Goal: Information Seeking & Learning: Check status

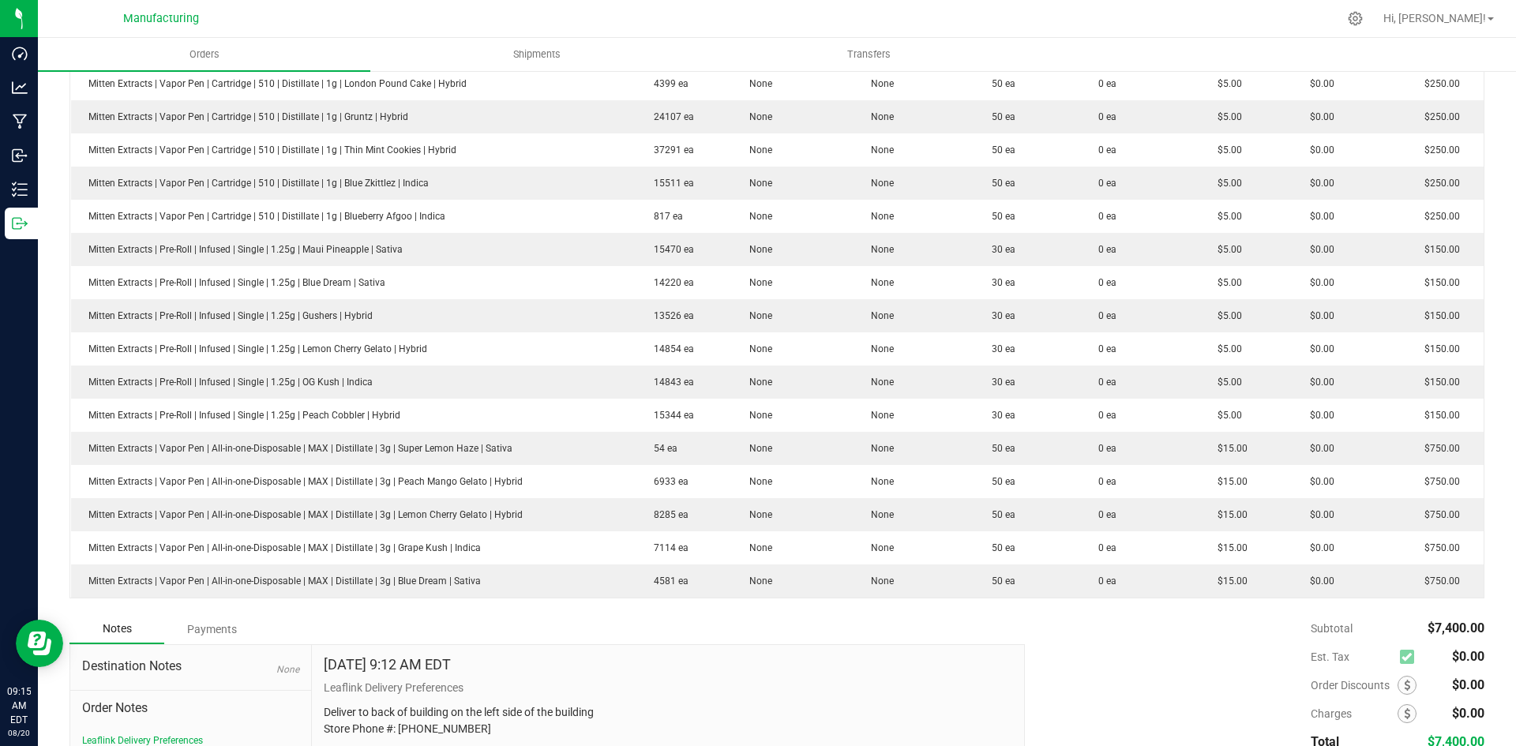
scroll to position [771, 0]
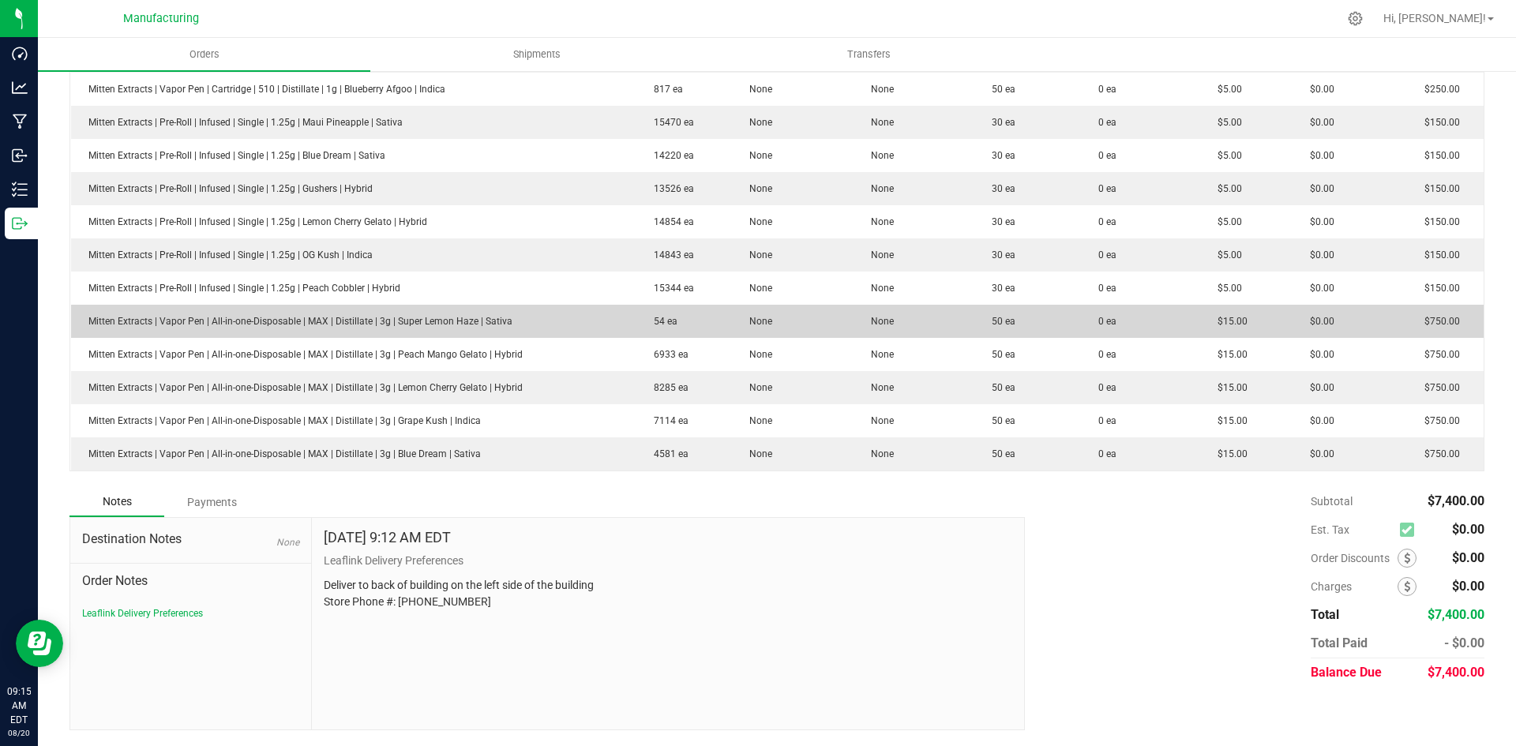
drag, startPoint x: 486, startPoint y: 460, endPoint x: 396, endPoint y: 321, distance: 166.2
click at [396, 321] on tbody "Mitten Extracts | Vapor Pen | Cartridge | 510 | Distillate | 1g | White Runtz |…" at bounding box center [777, 105] width 1413 height 730
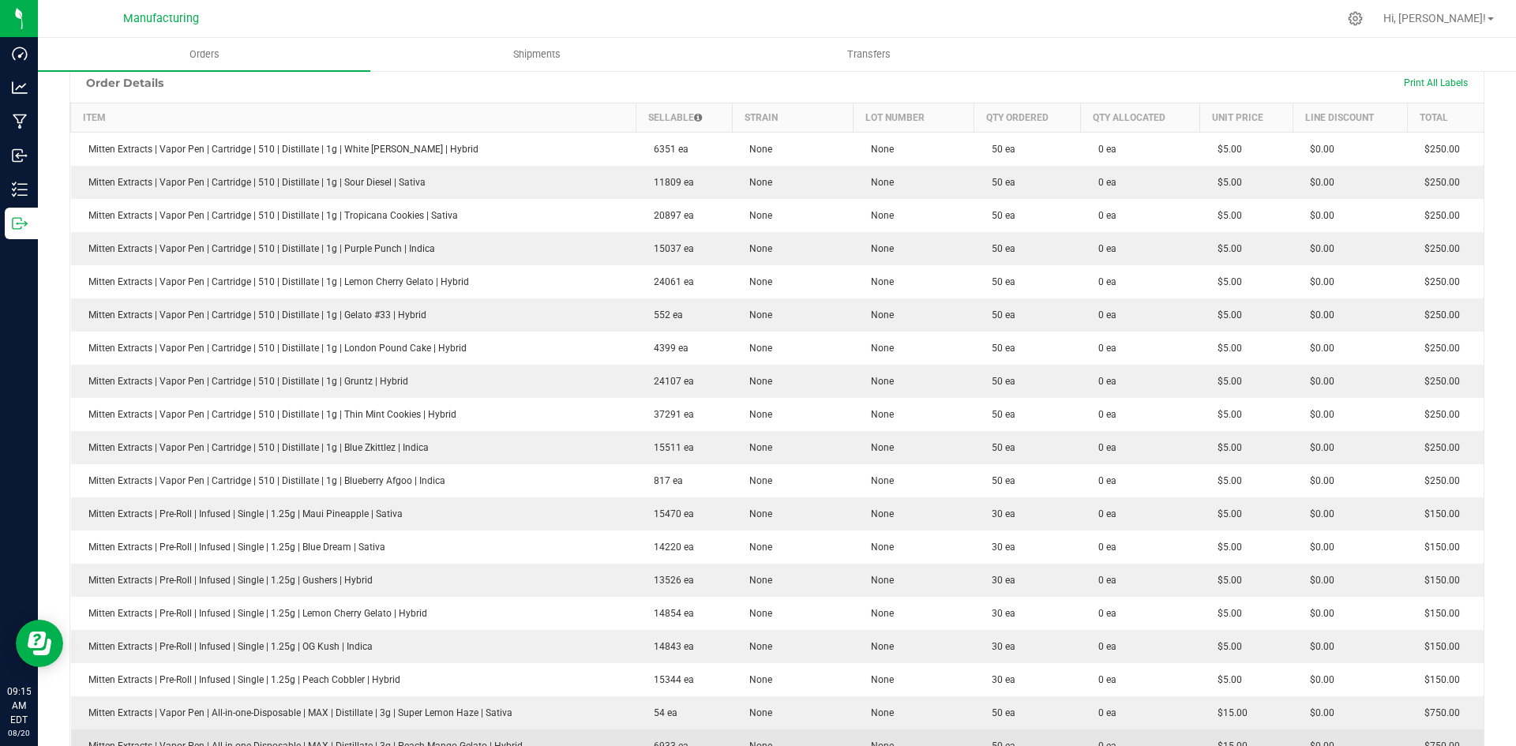
scroll to position [376, 0]
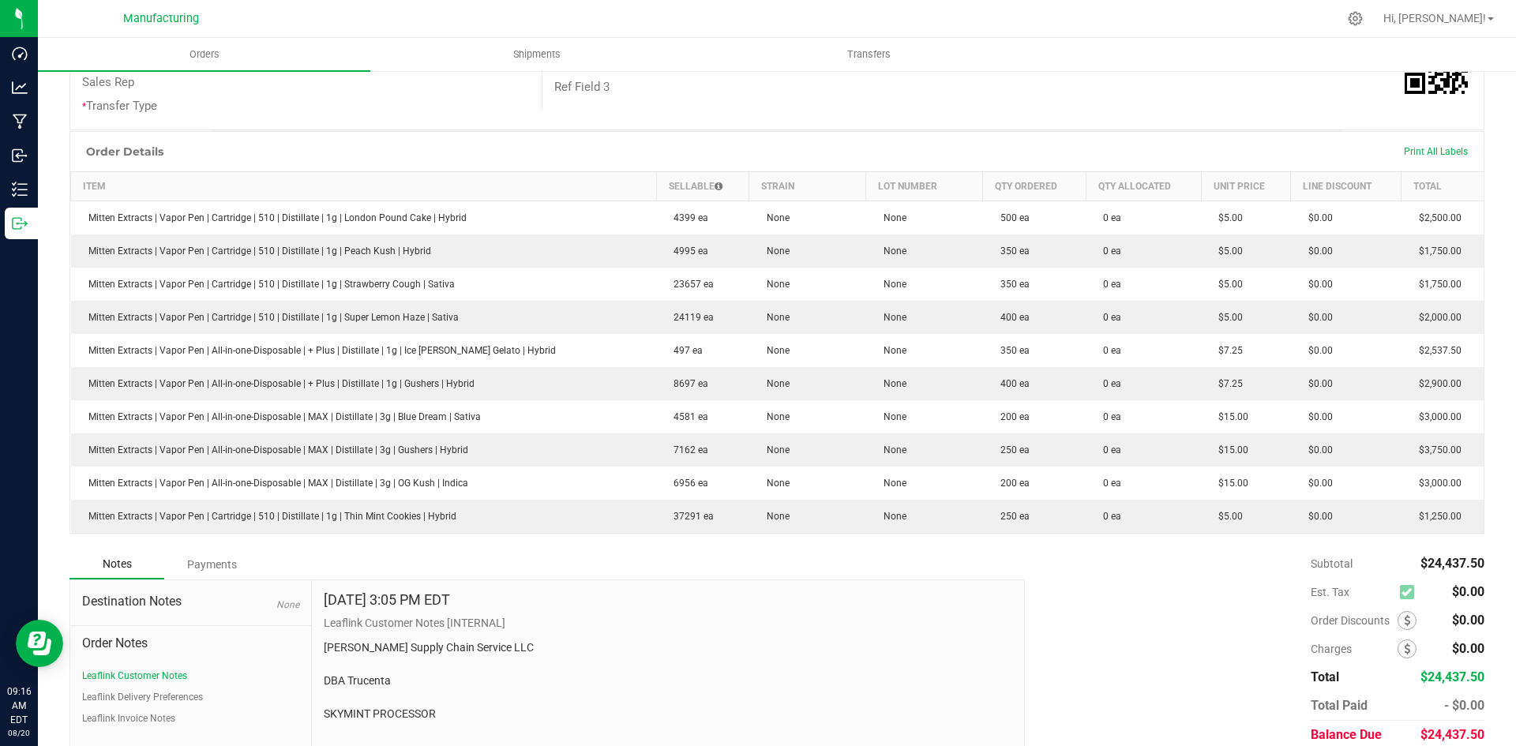
scroll to position [215, 0]
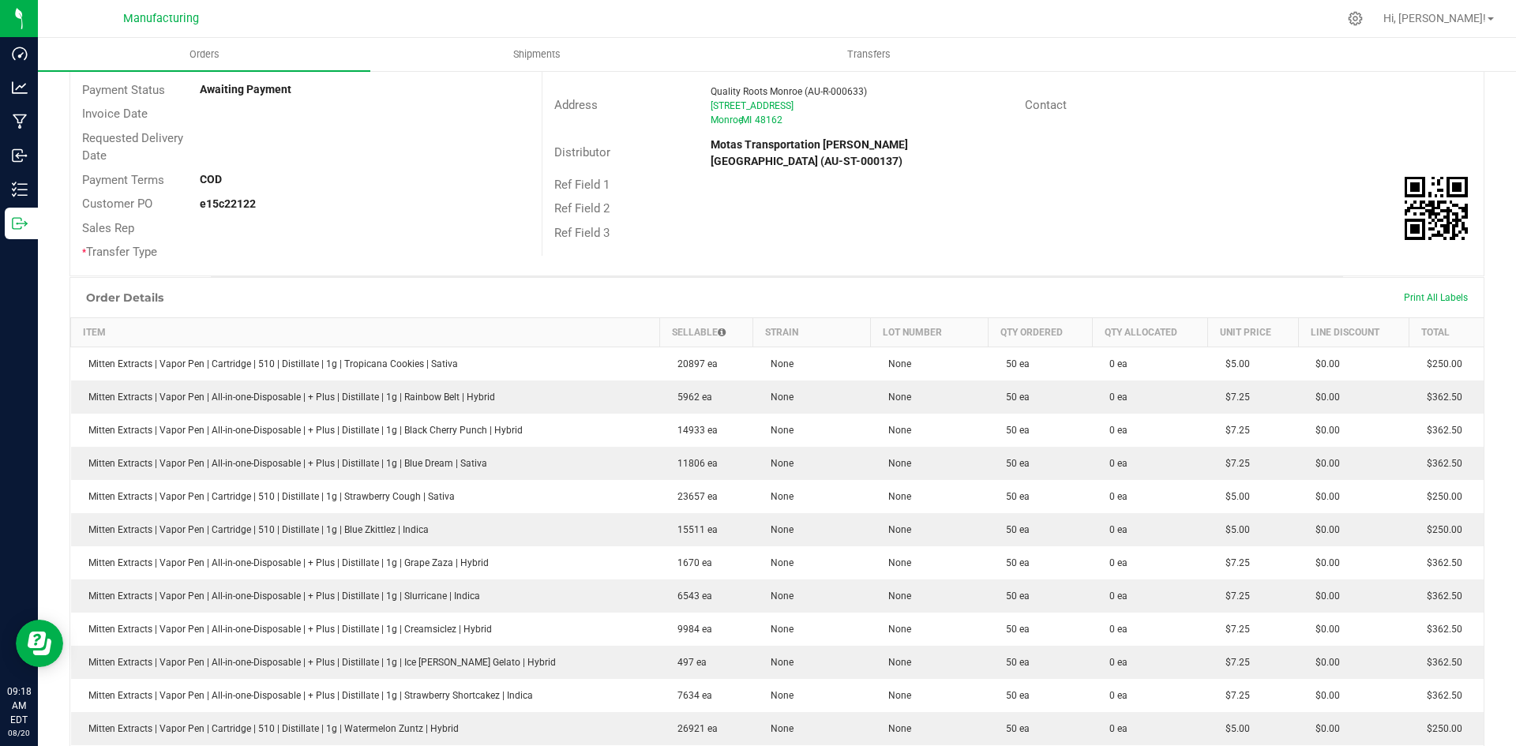
scroll to position [395, 0]
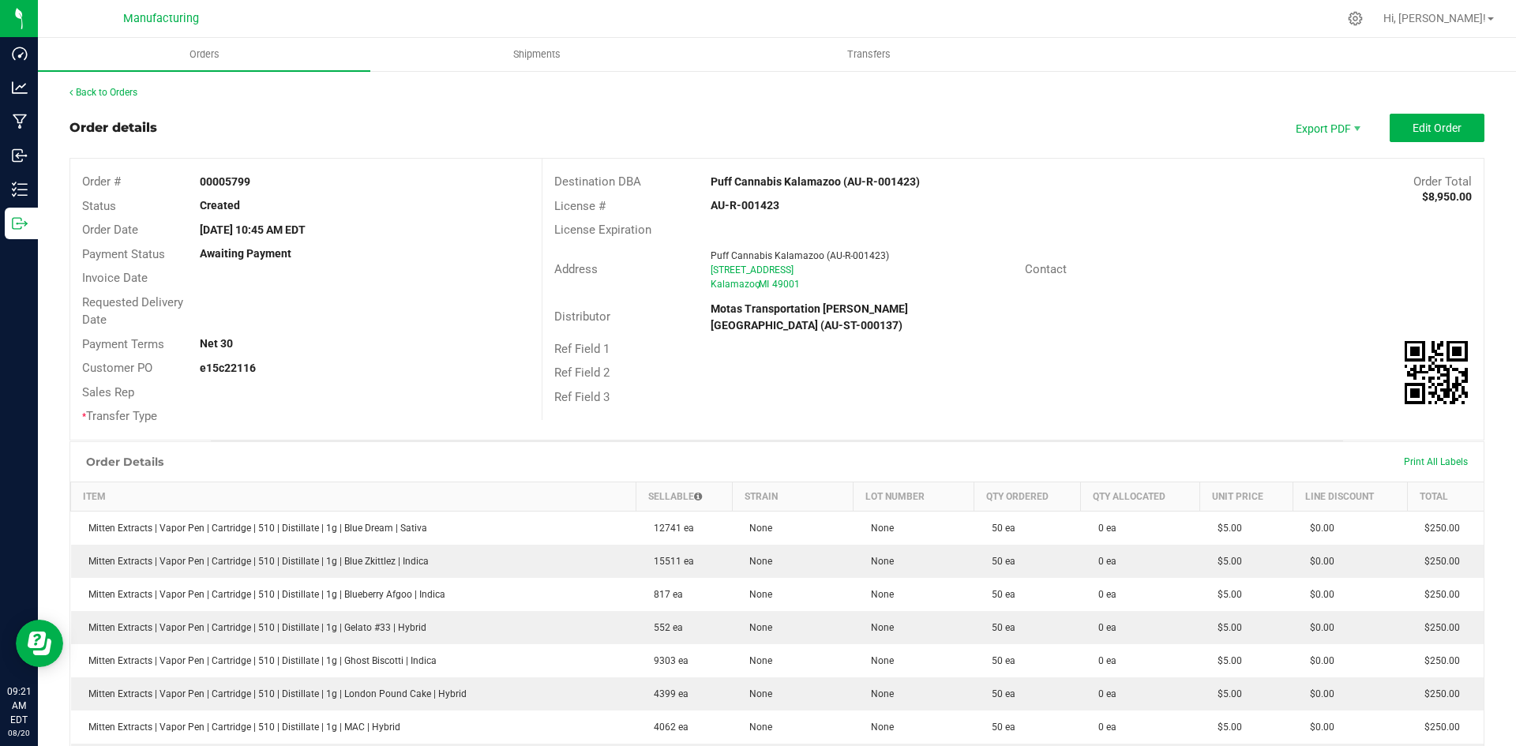
click at [796, 361] on div "Ref Field 2" at bounding box center [1012, 373] width 941 height 24
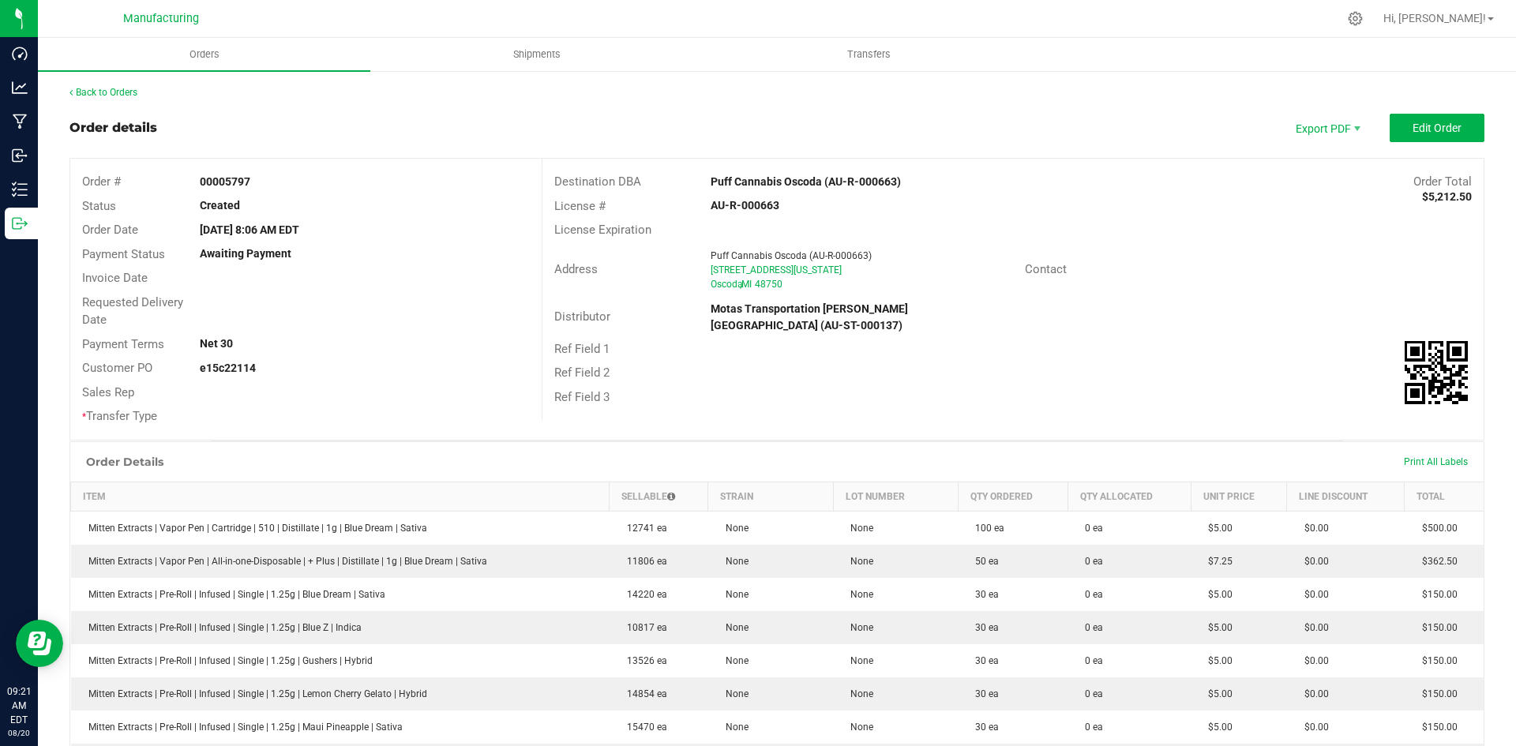
click at [689, 337] on div "Ref Field 1" at bounding box center [1012, 349] width 941 height 24
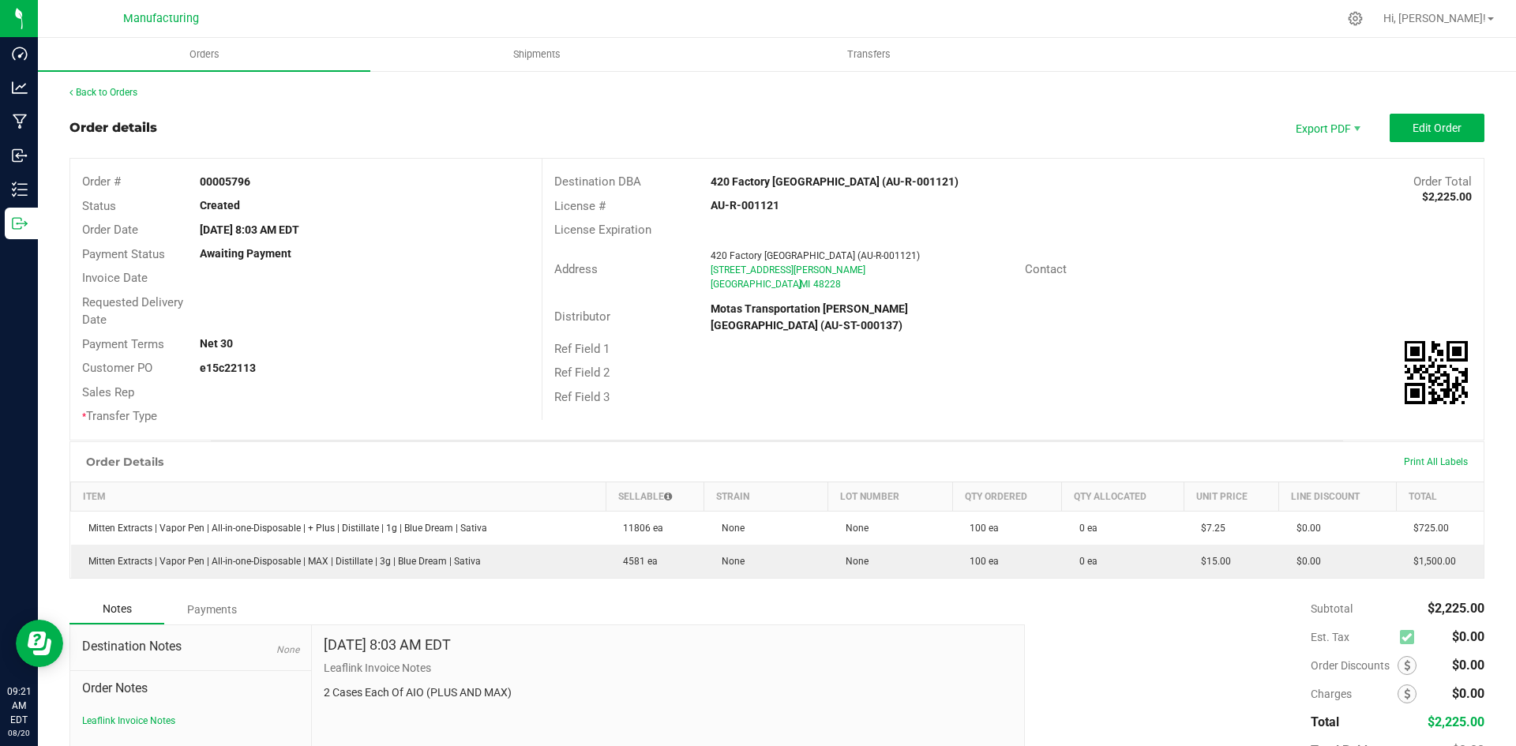
click at [511, 431] on div "Order # 00005796 Status Created Order Date Aug 19, 2025 8:03 AM EDT Payment Sta…" at bounding box center [305, 299] width 471 height 281
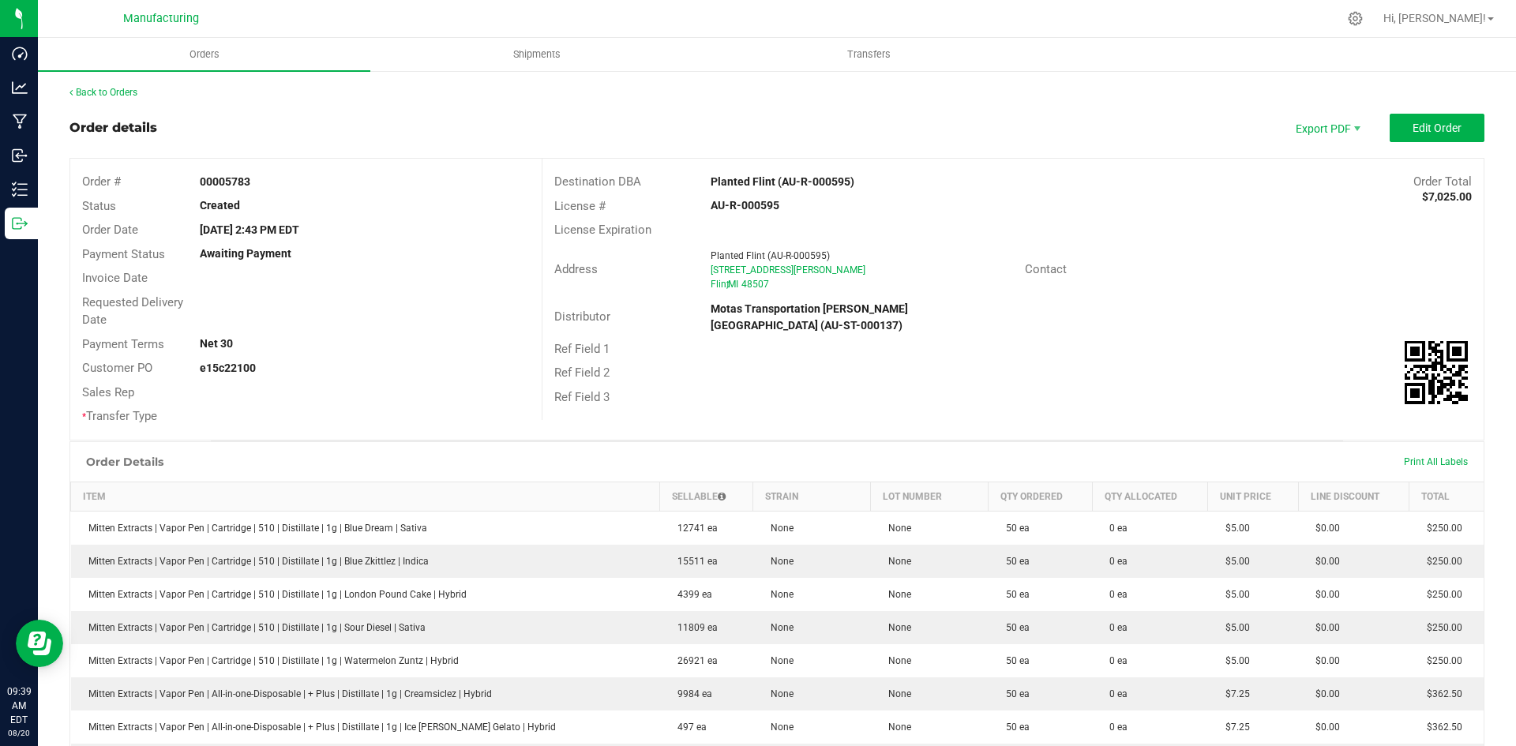
click at [666, 385] on div "Ref Field 3" at bounding box center [1012, 397] width 941 height 24
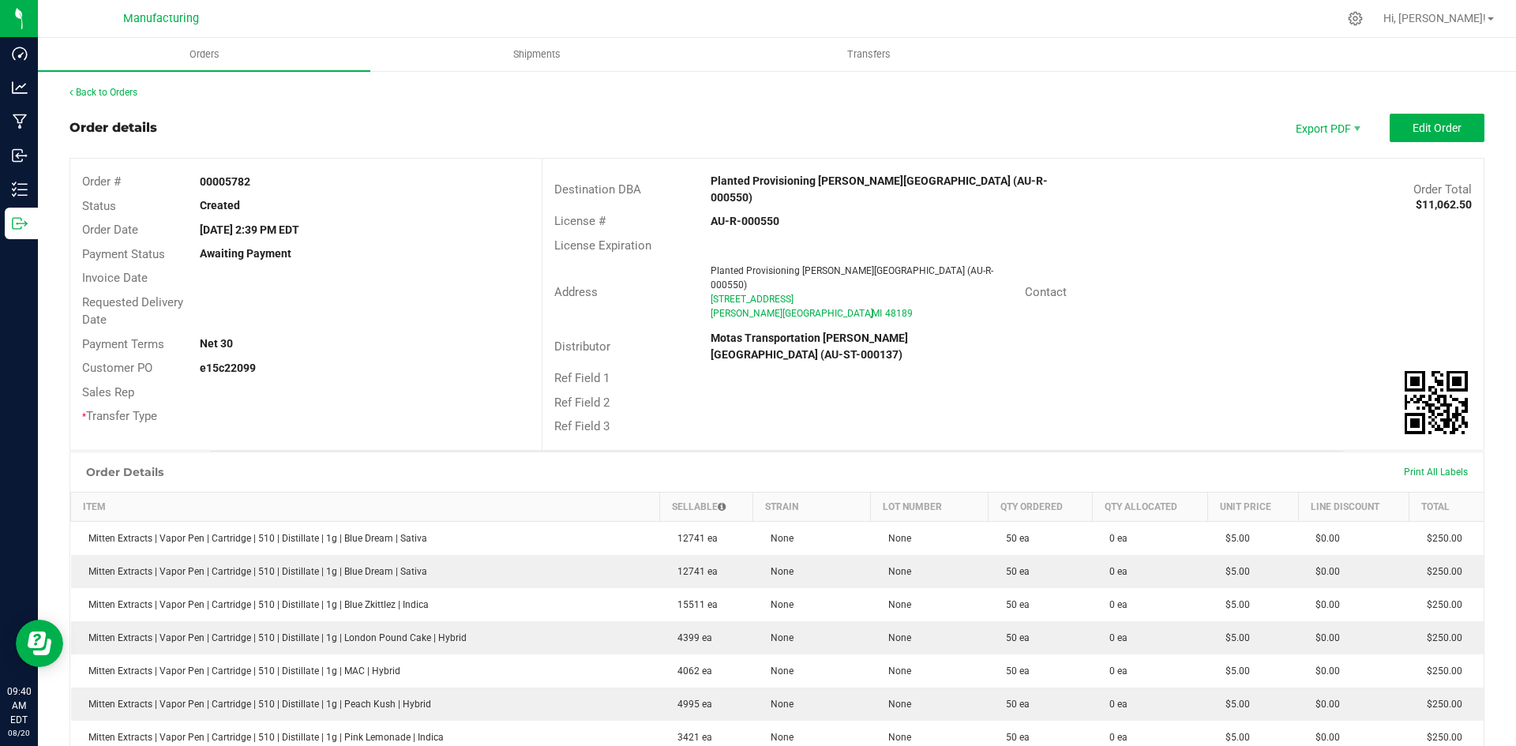
click at [233, 370] on strong "e15c22099" at bounding box center [228, 368] width 56 height 13
copy strong "e15c22099"
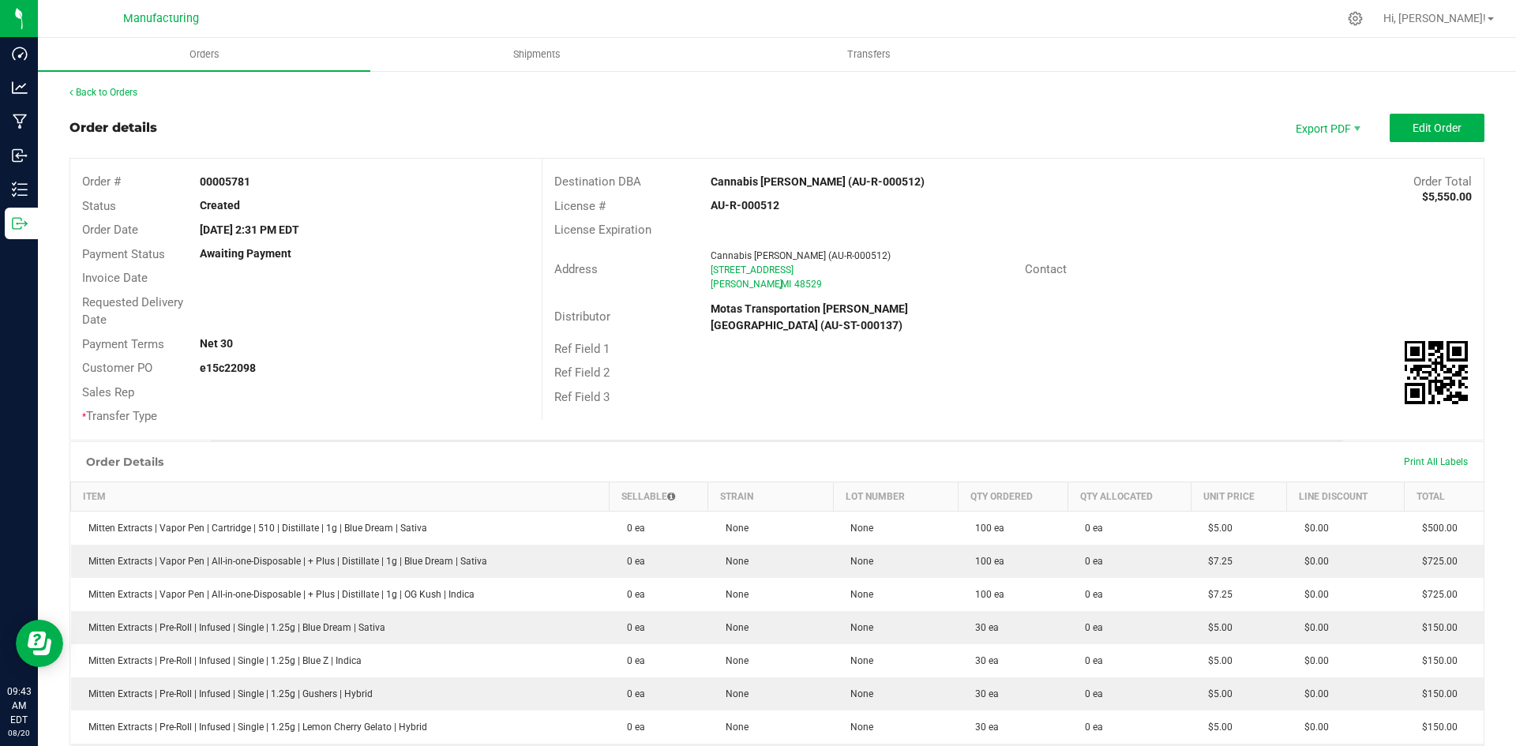
click at [906, 306] on strong "Motas Transportation [PERSON_NAME][GEOGRAPHIC_DATA] (AU-ST-000137)" at bounding box center [809, 316] width 197 height 29
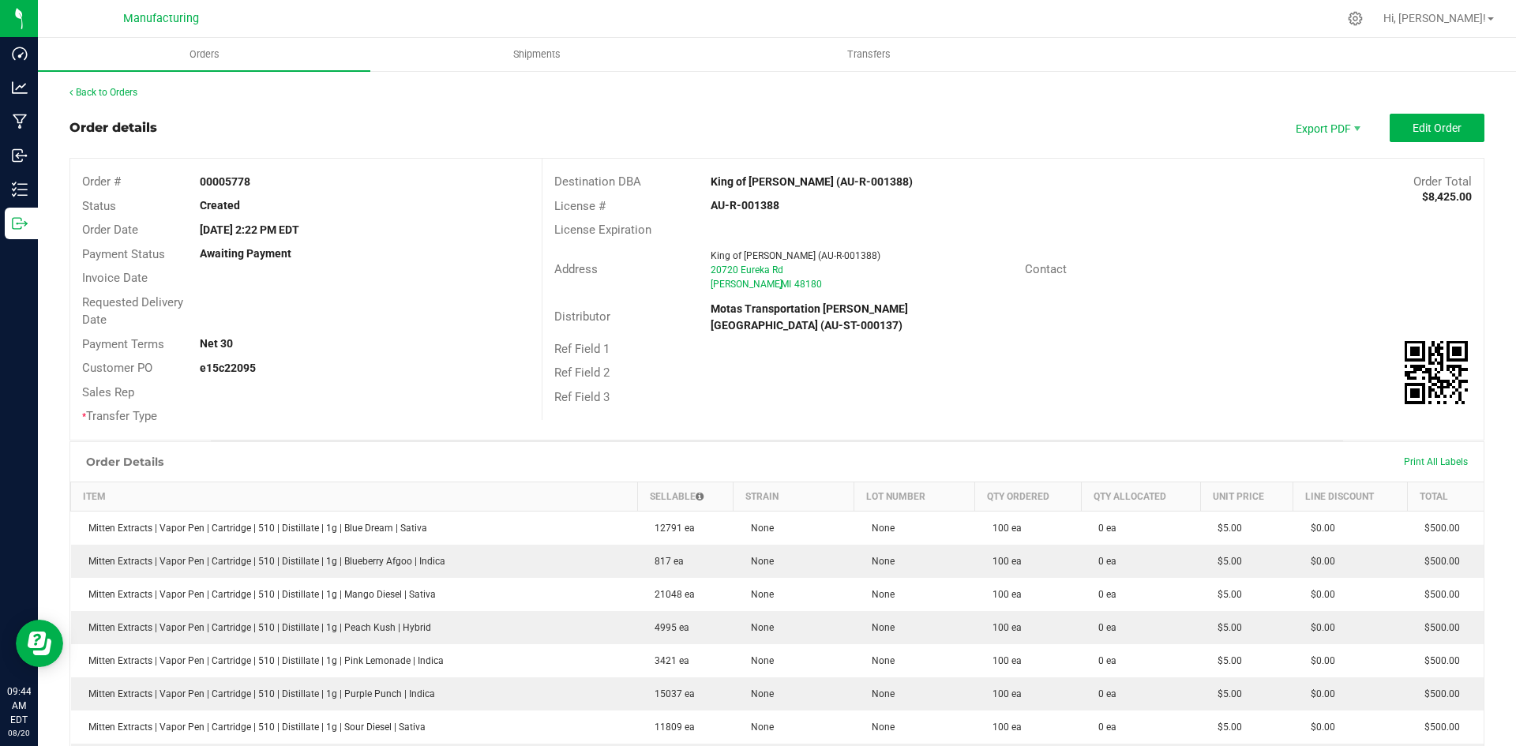
click at [854, 483] on th "Lot Number" at bounding box center [914, 496] width 121 height 29
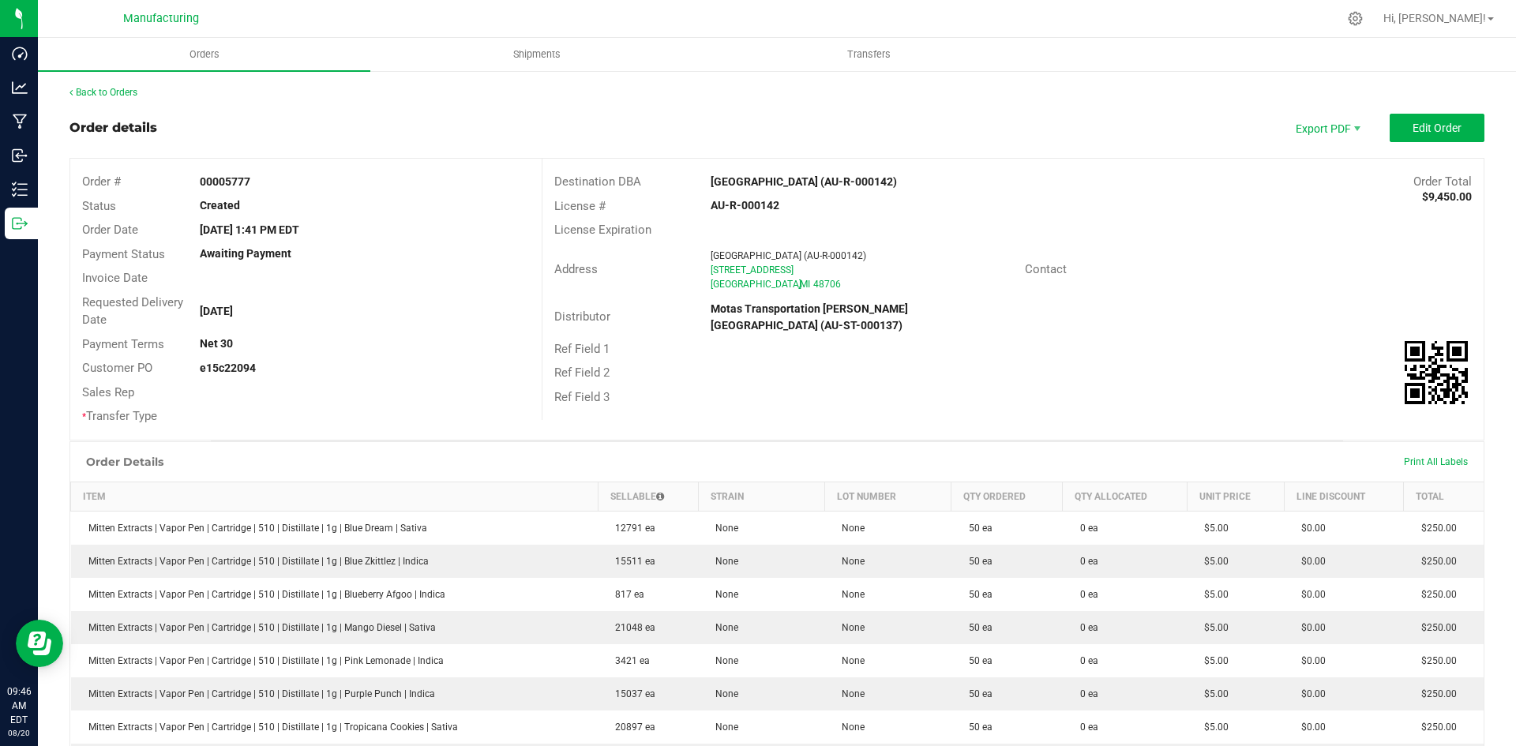
scroll to position [434, 0]
click at [753, 152] on outbound-order-header "Order details Export PDF Edit Order Order # 00005776 Status Created Order Date …" at bounding box center [776, 277] width 1415 height 327
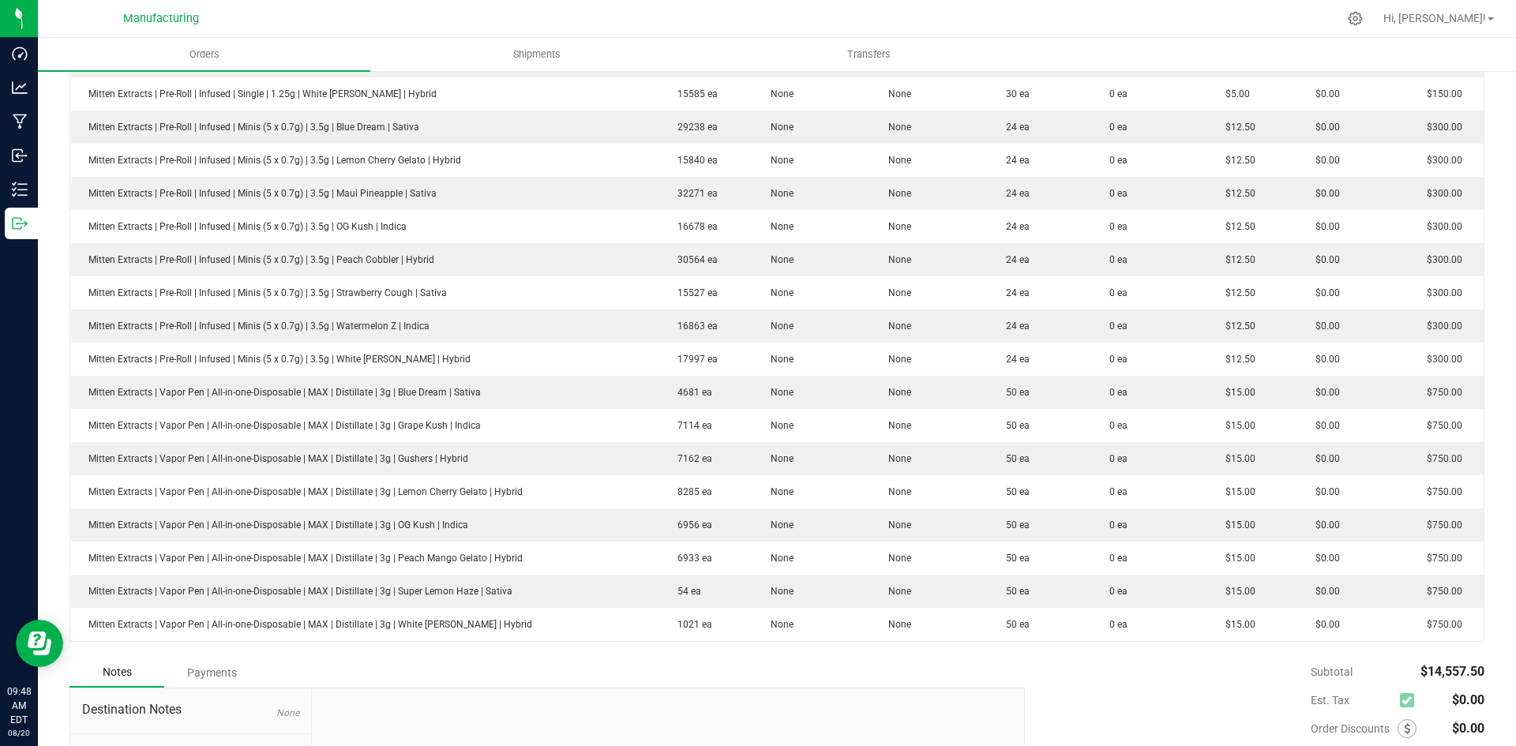
scroll to position [136, 0]
